Goal: Task Accomplishment & Management: Use online tool/utility

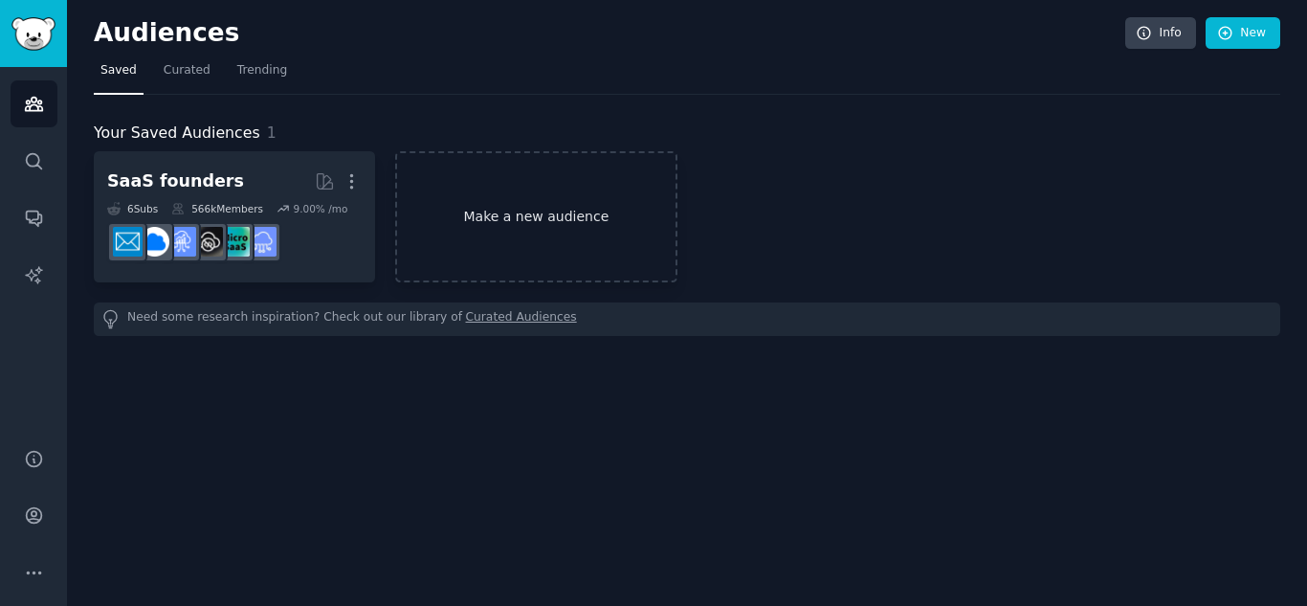
click at [563, 209] on link "Make a new audience" at bounding box center [535, 216] width 281 height 131
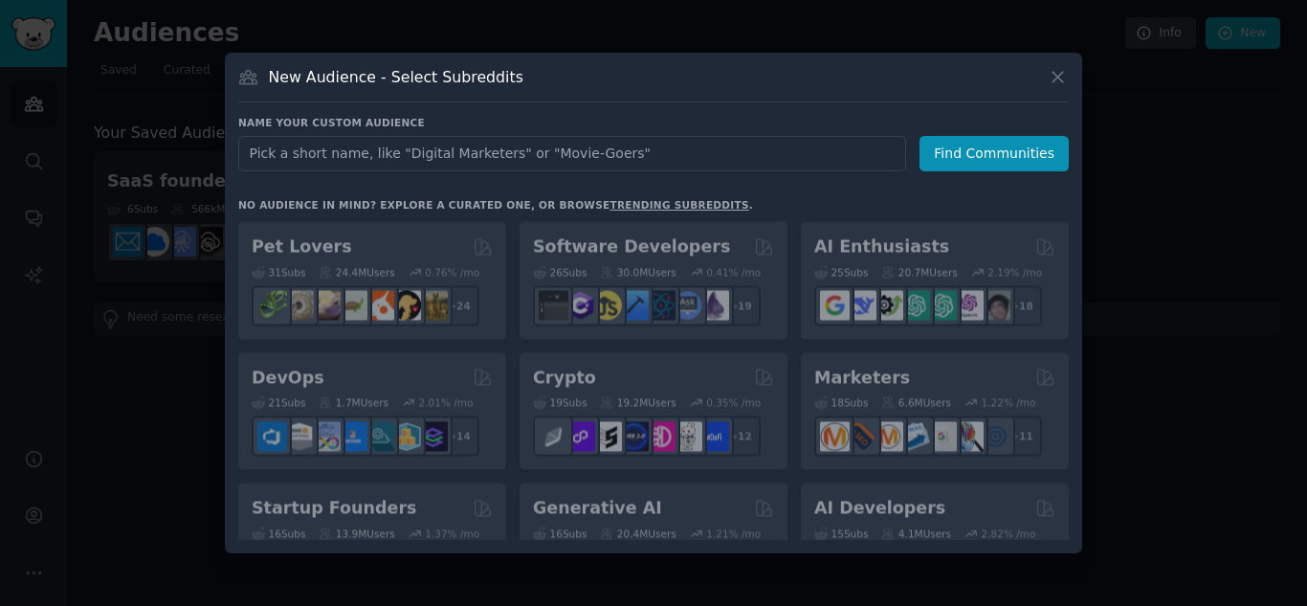
click at [589, 161] on input "text" at bounding box center [572, 153] width 668 height 35
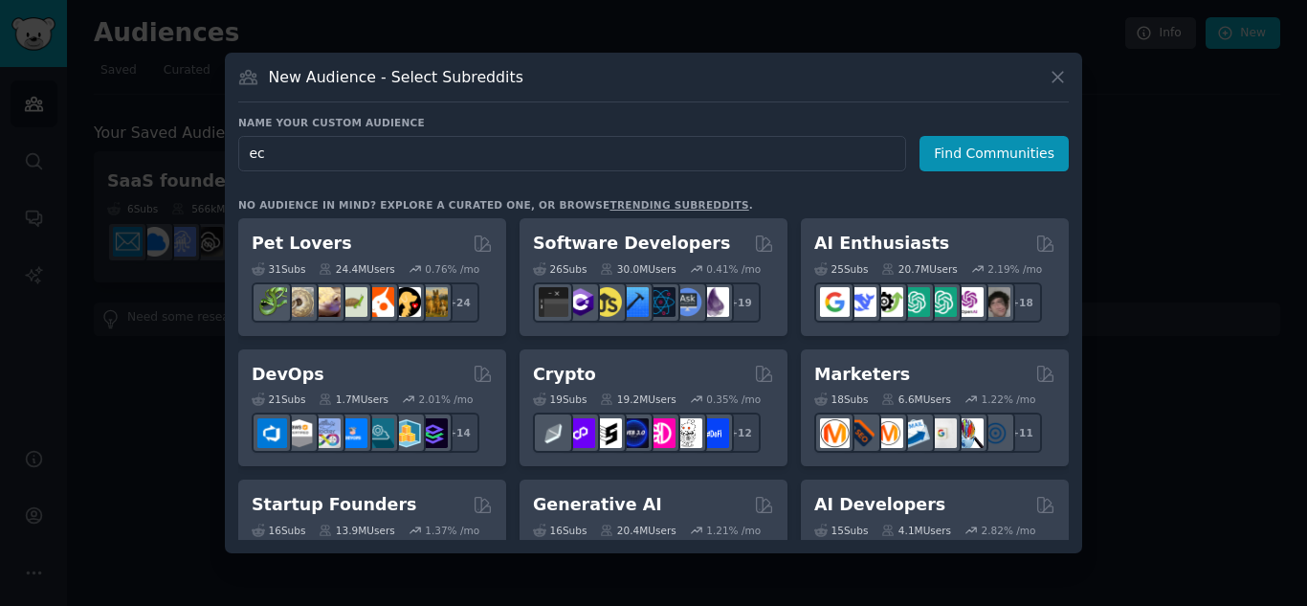
type input "eco"
click button "Find Communities" at bounding box center [994, 153] width 149 height 35
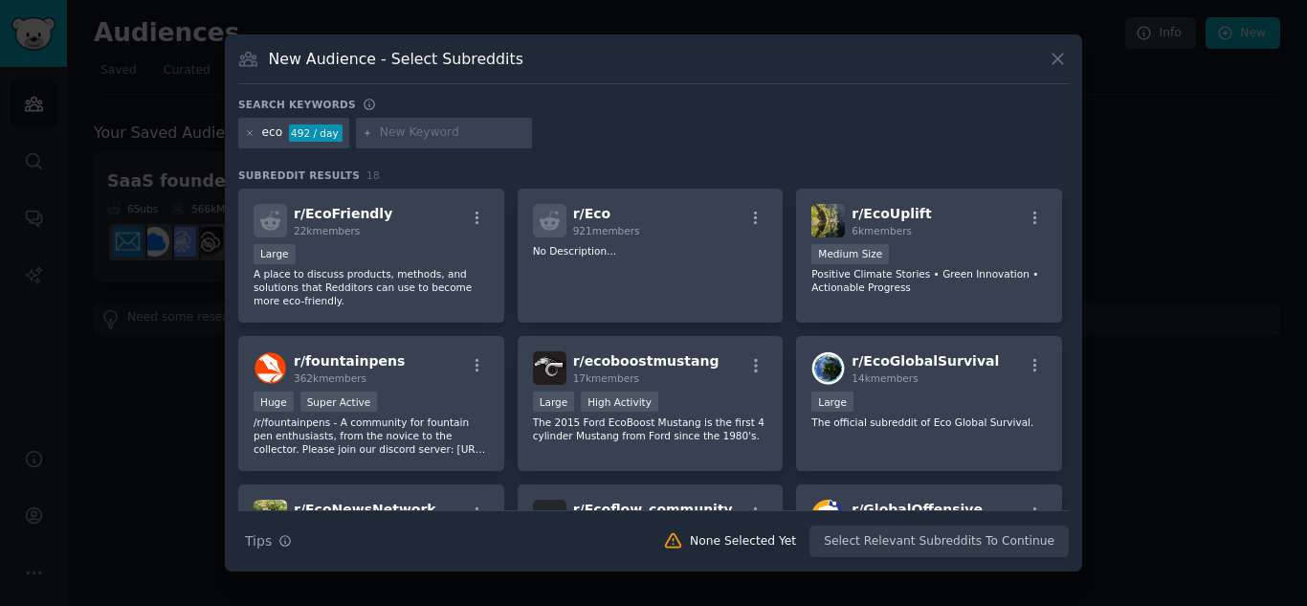
click at [464, 139] on input "text" at bounding box center [452, 132] width 145 height 17
type input "green"
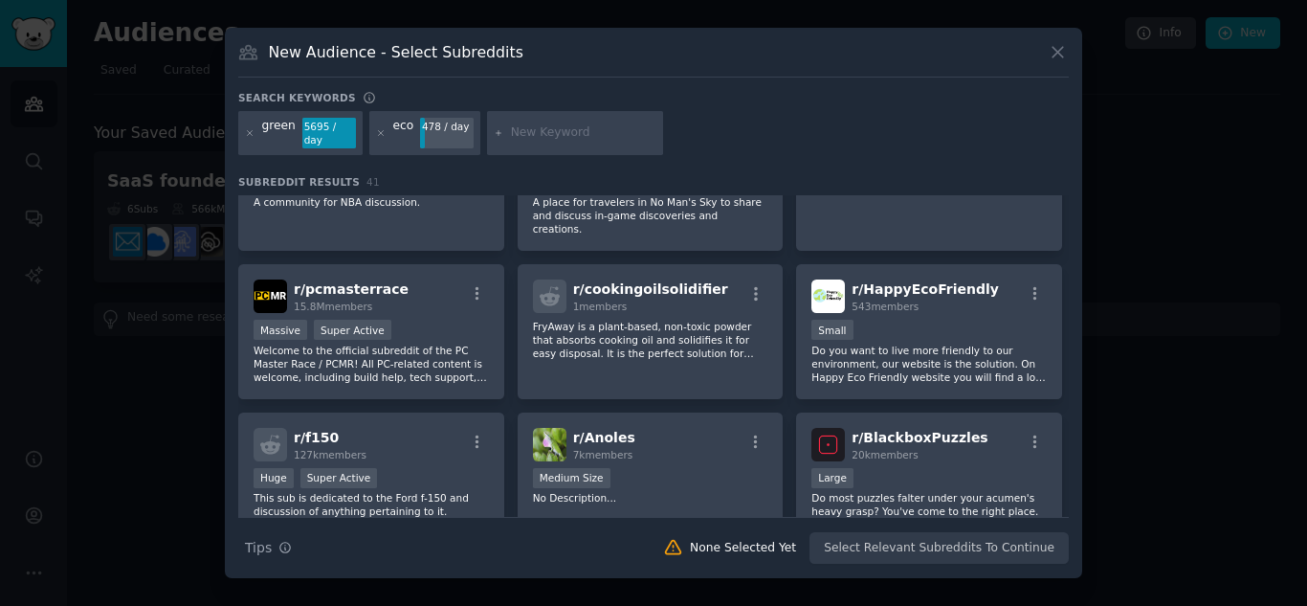
scroll to position [967, 0]
type input "esg"
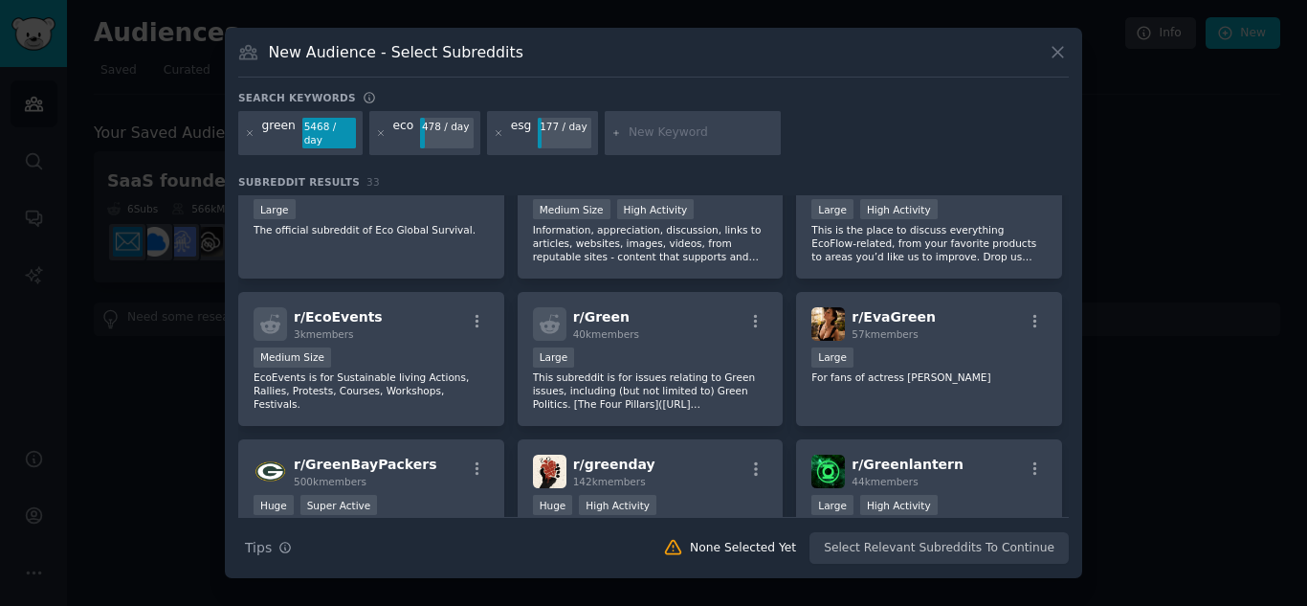
scroll to position [557, 0]
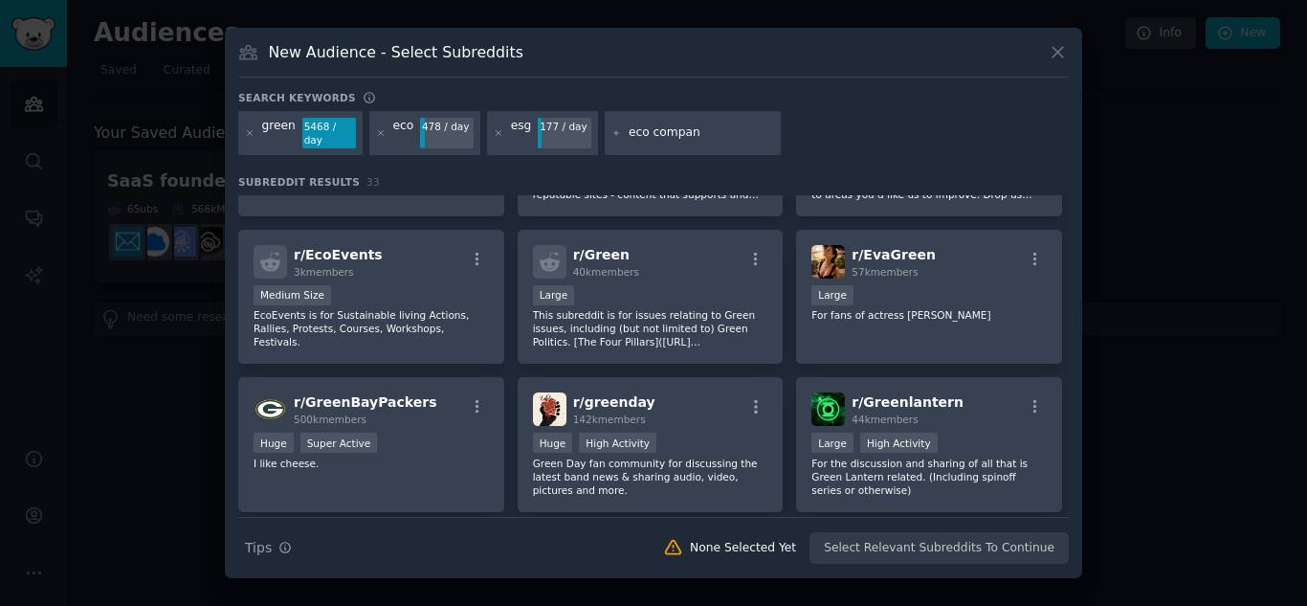
type input "eco company"
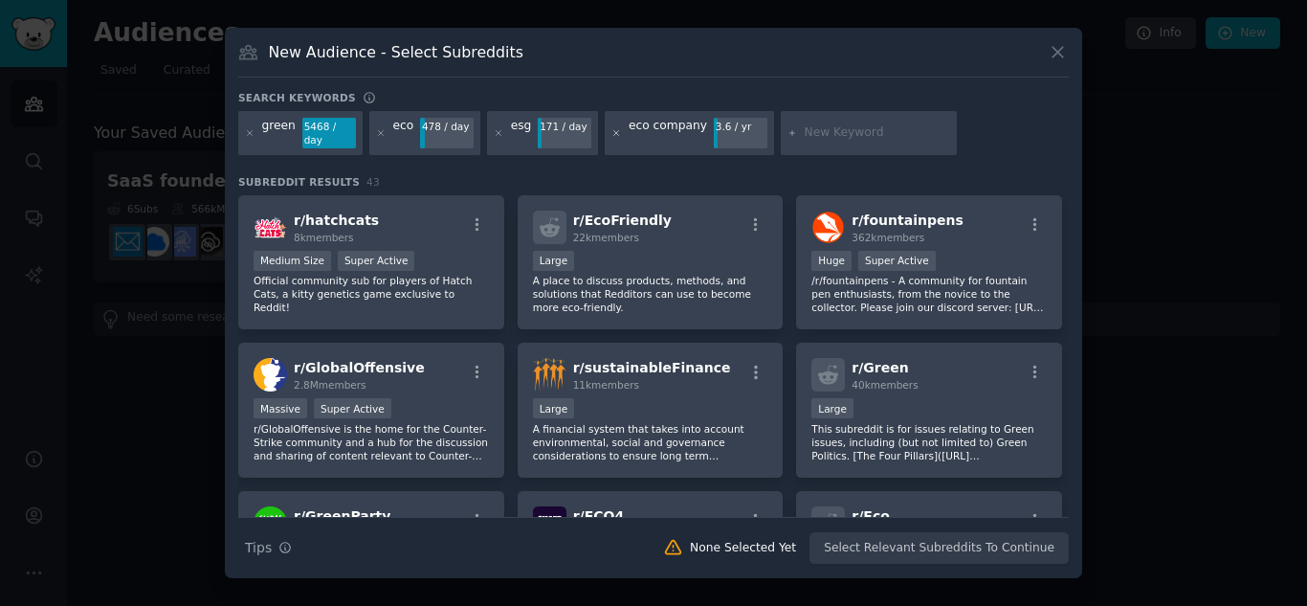
click at [612, 131] on icon at bounding box center [617, 133] width 11 height 11
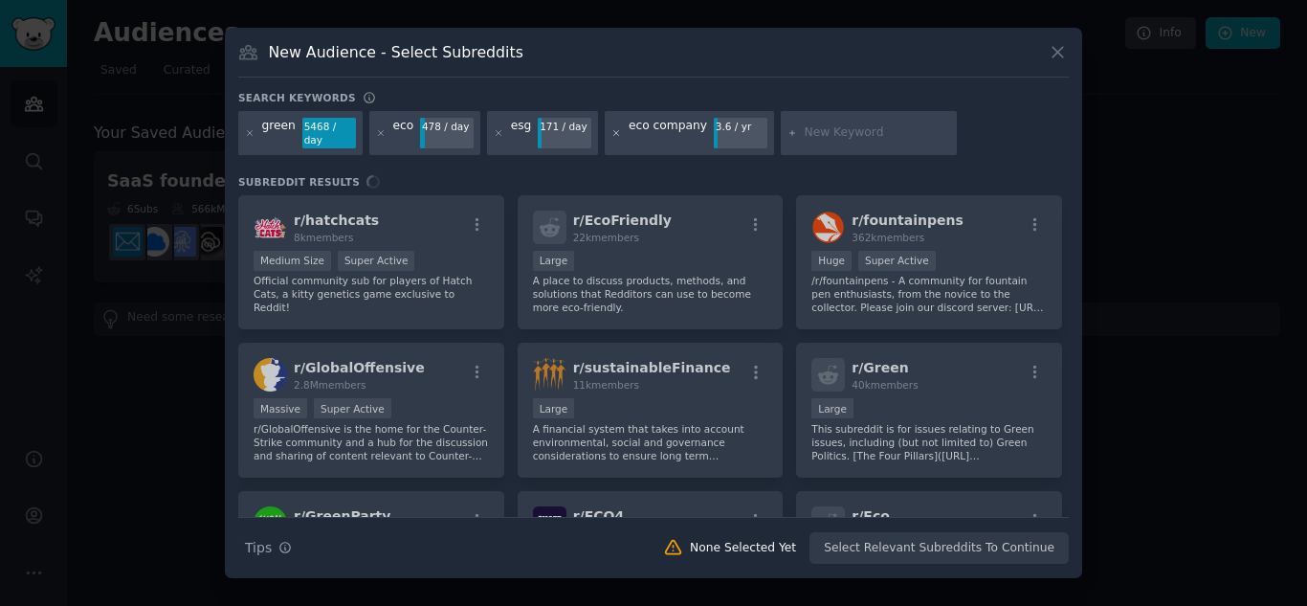
click at [612, 129] on icon at bounding box center [617, 133] width 11 height 11
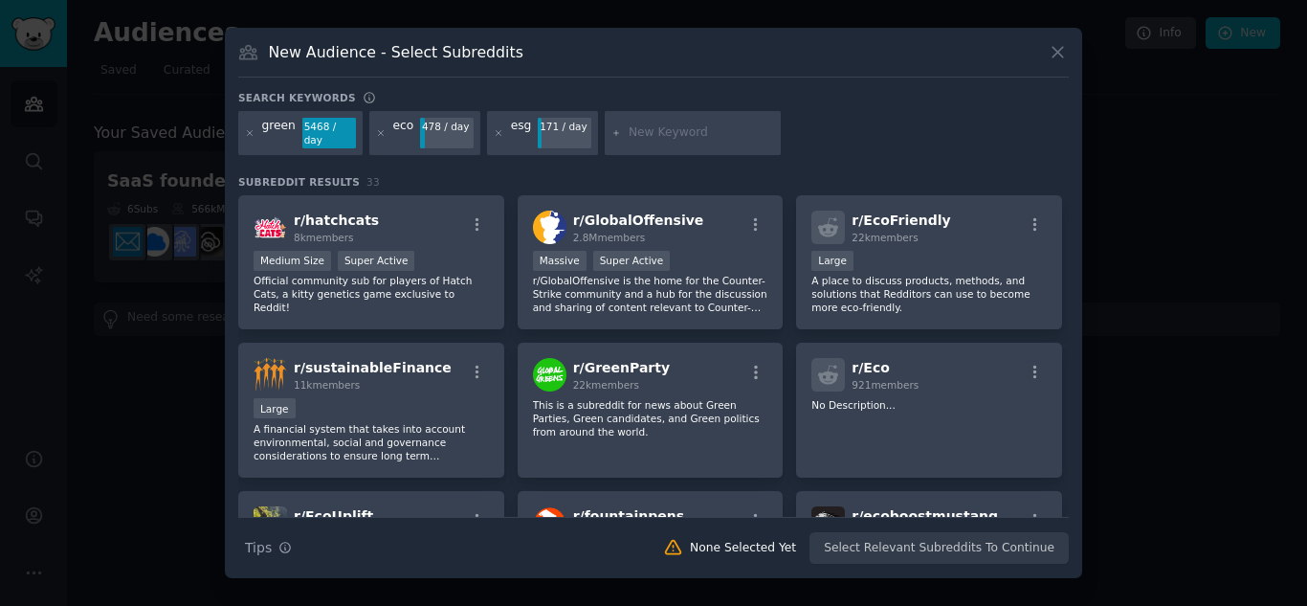
click at [633, 140] on input "text" at bounding box center [701, 132] width 145 height 17
type input "company"
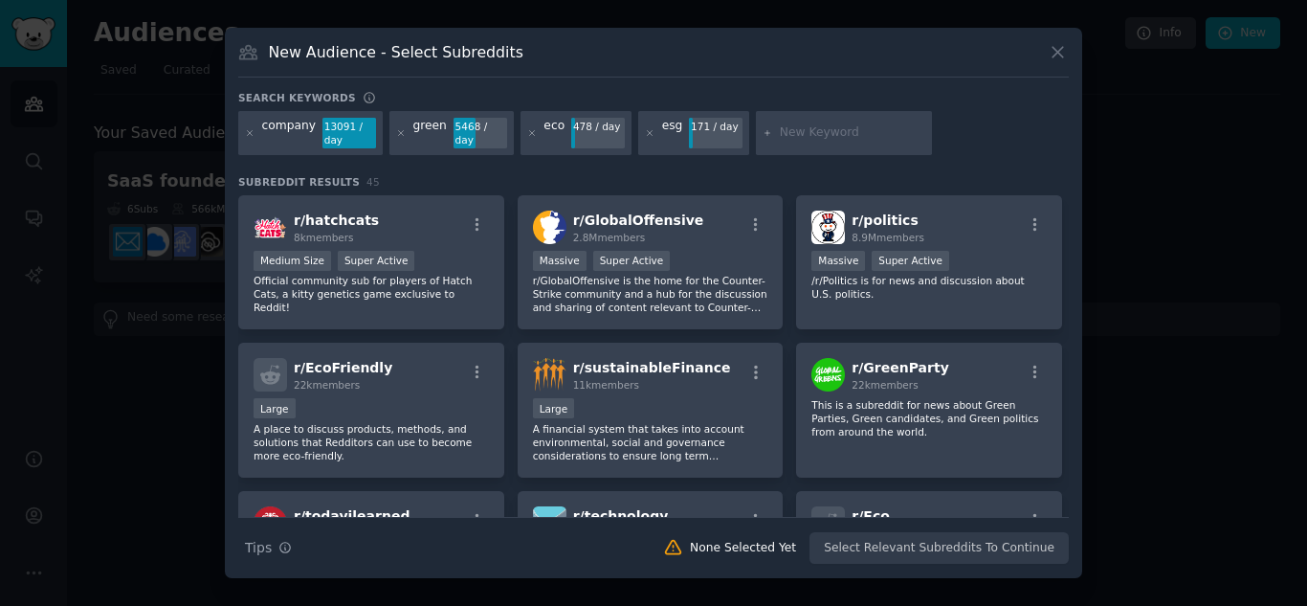
click at [299, 144] on div "company" at bounding box center [289, 133] width 54 height 31
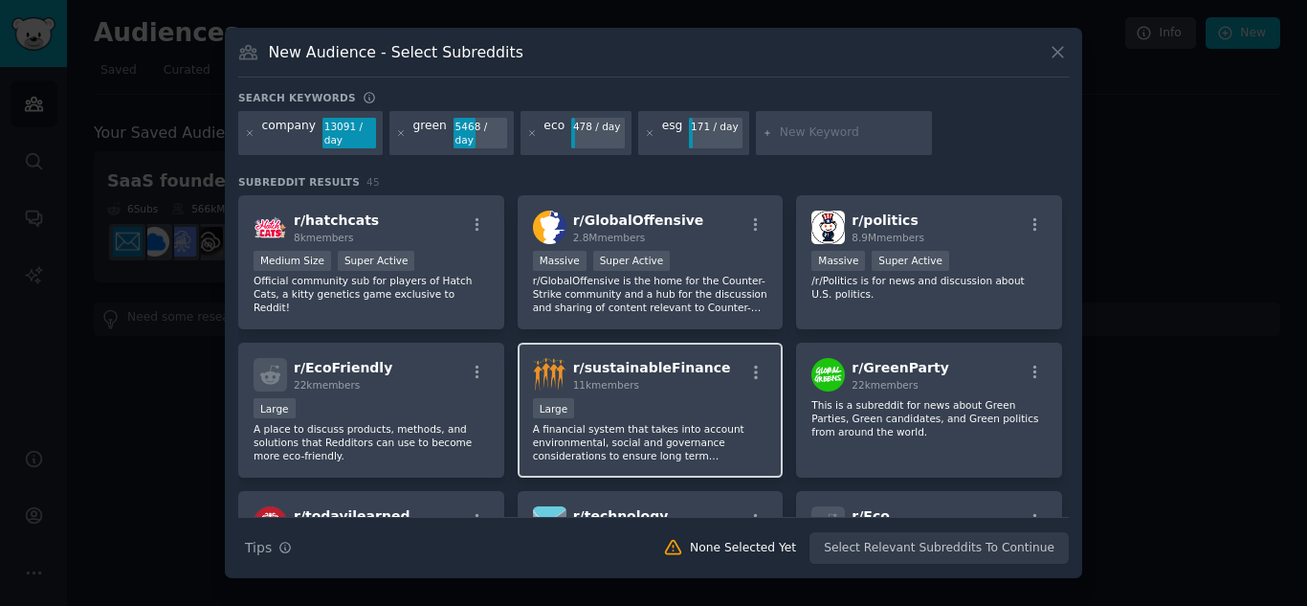
click at [619, 367] on span "r/ sustainableFinance" at bounding box center [652, 367] width 158 height 15
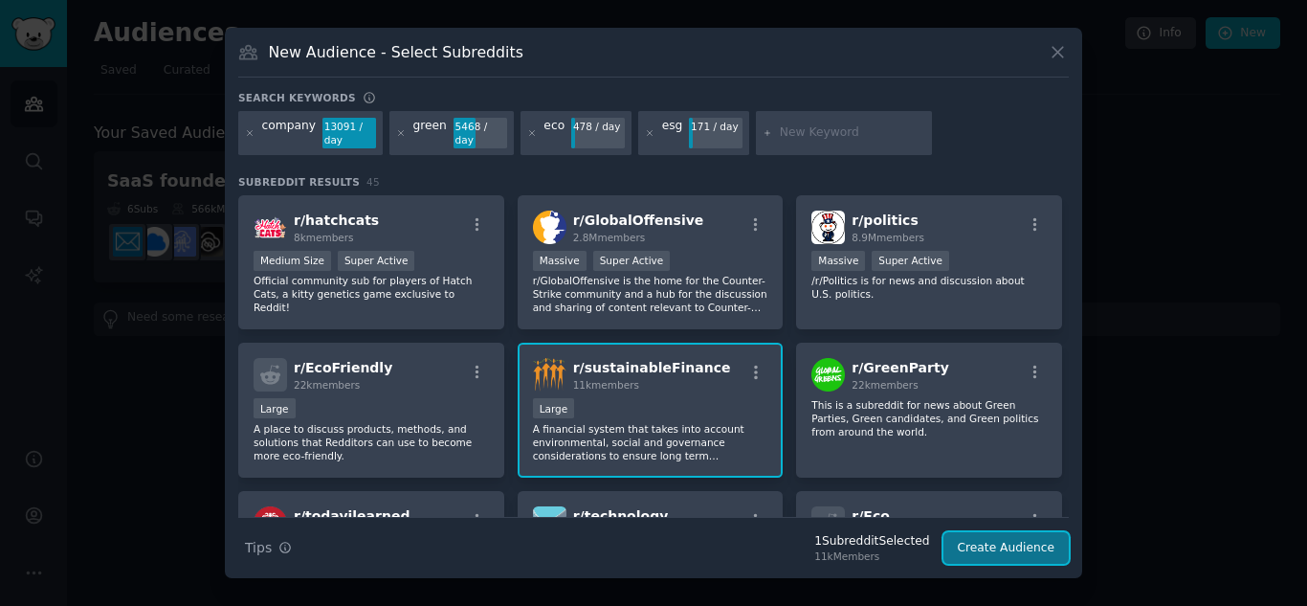
click at [1002, 546] on button "Create Audience" at bounding box center [1007, 548] width 126 height 33
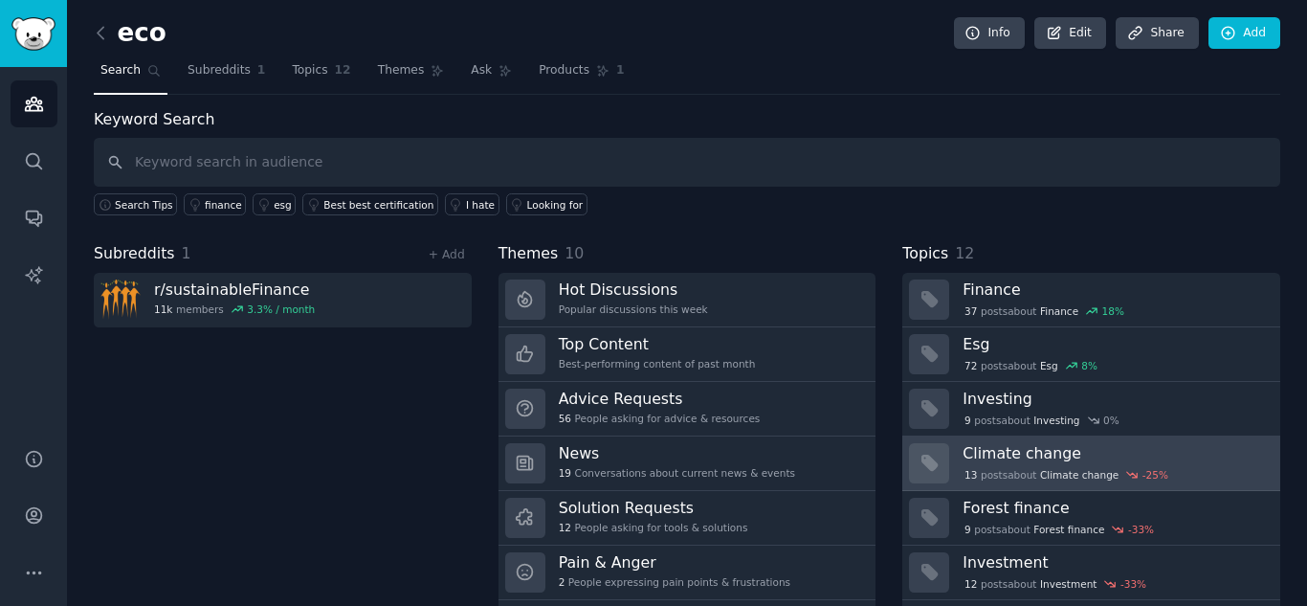
scroll to position [55, 0]
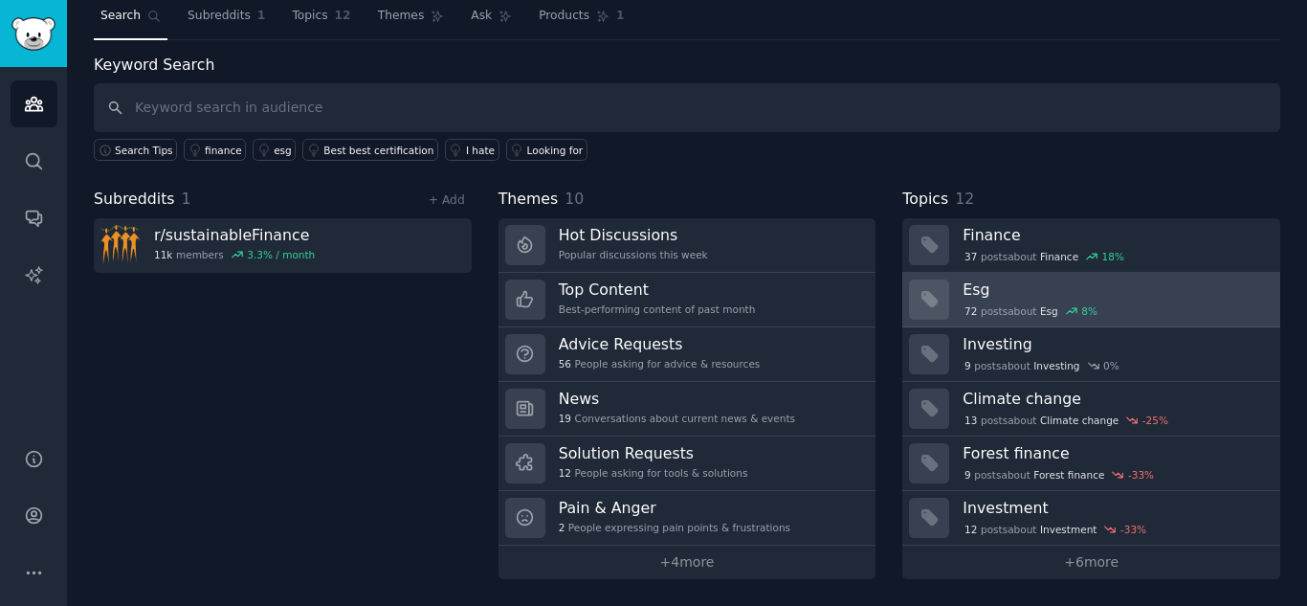
click at [1126, 294] on h3 "Esg" at bounding box center [1115, 289] width 304 height 20
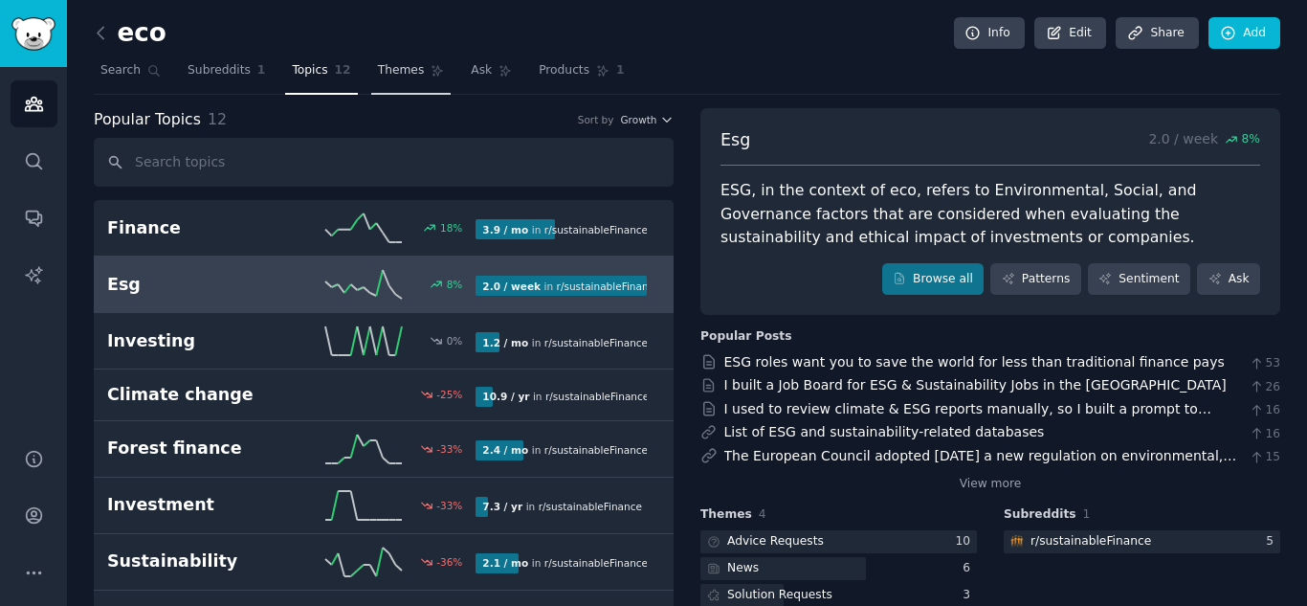
click at [388, 69] on span "Themes" at bounding box center [401, 70] width 47 height 17
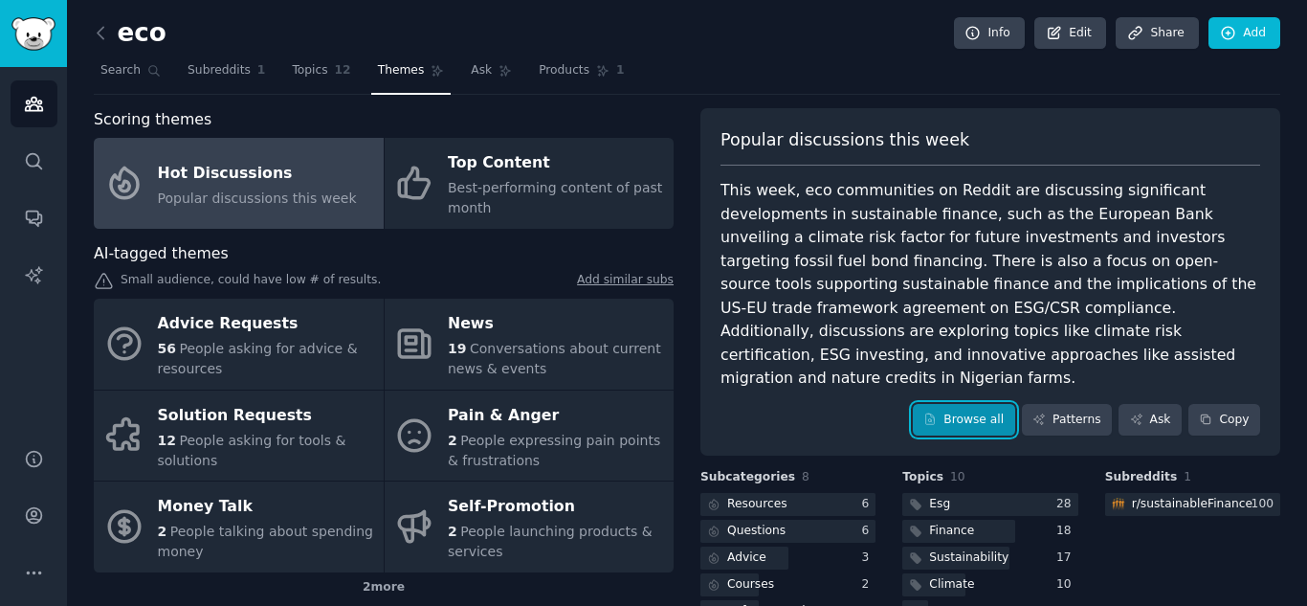
click at [965, 404] on link "Browse all" at bounding box center [964, 420] width 102 height 33
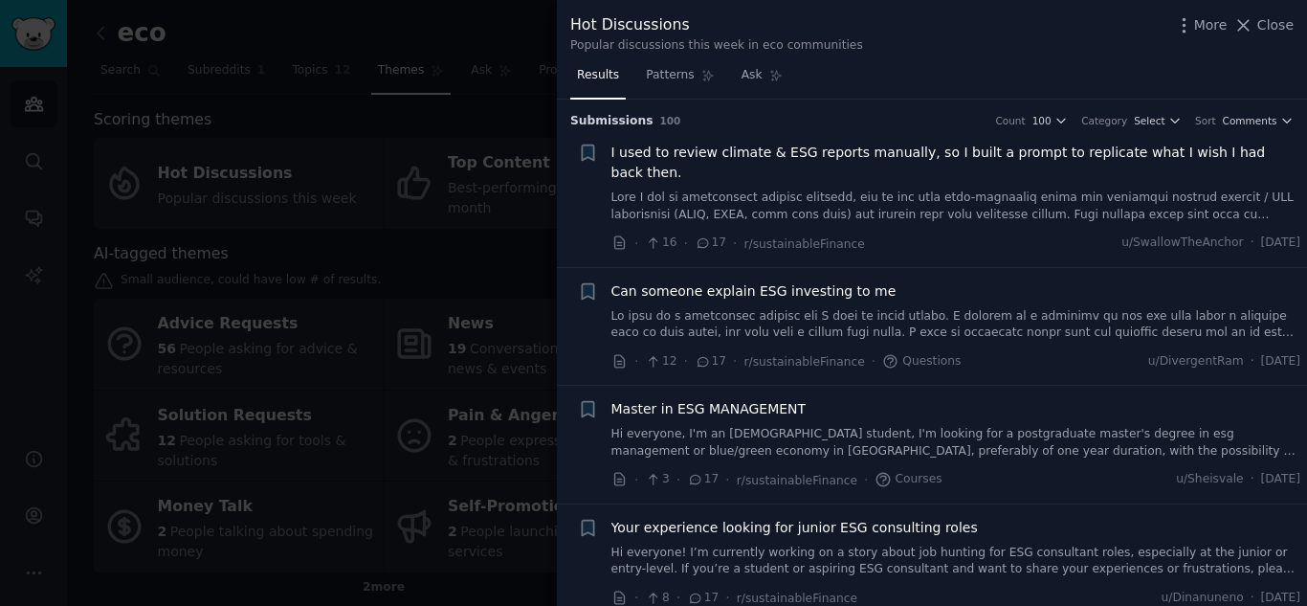
click at [530, 212] on div at bounding box center [653, 303] width 1307 height 606
